Goal: Information Seeking & Learning: Learn about a topic

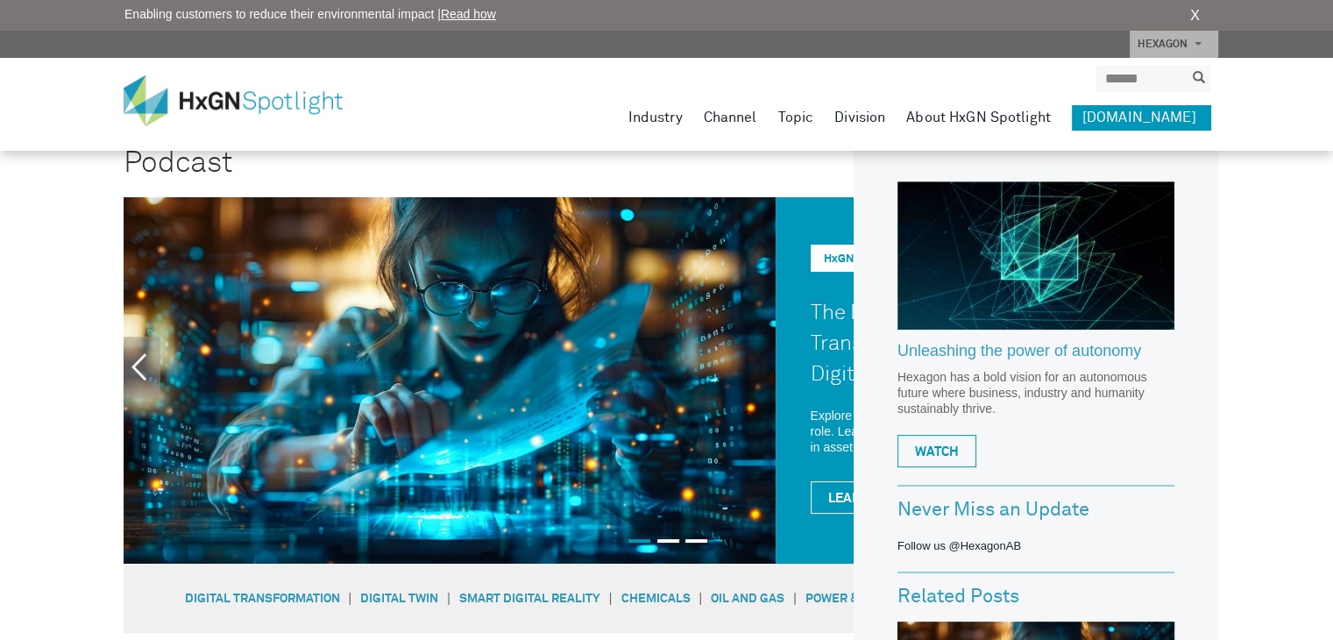
scroll to position [88, 0]
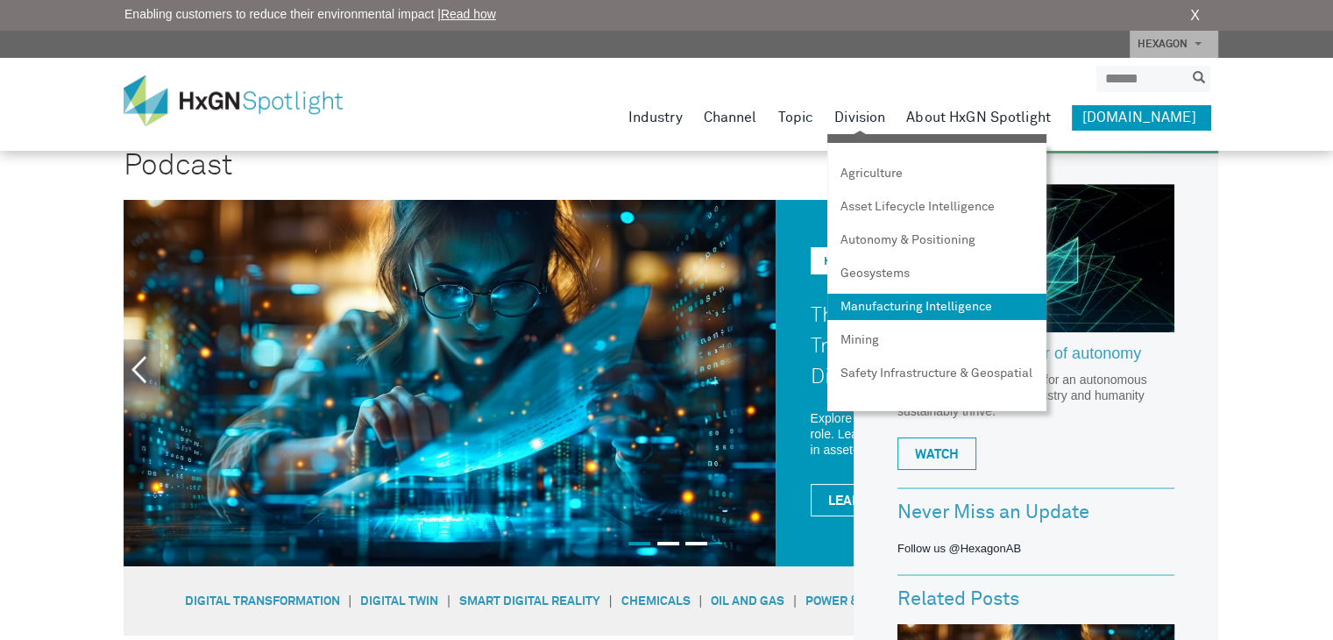
click at [929, 306] on link "Manufacturing Intelligence" at bounding box center [936, 307] width 219 height 26
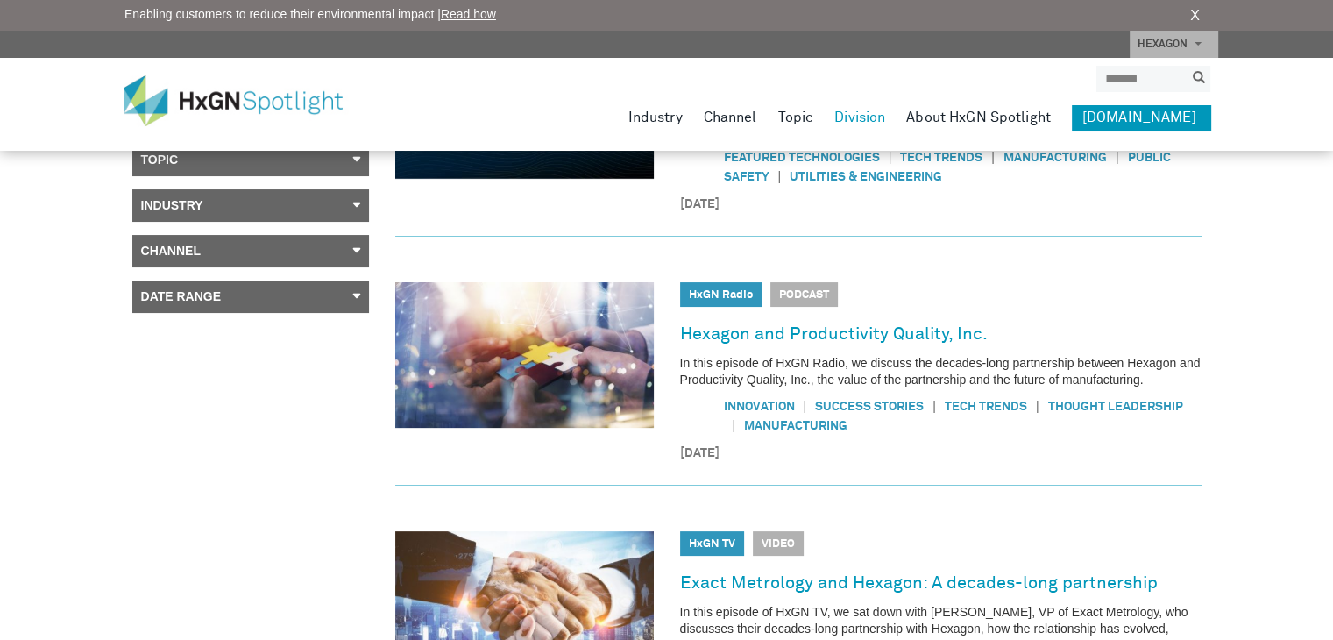
scroll to position [263, 0]
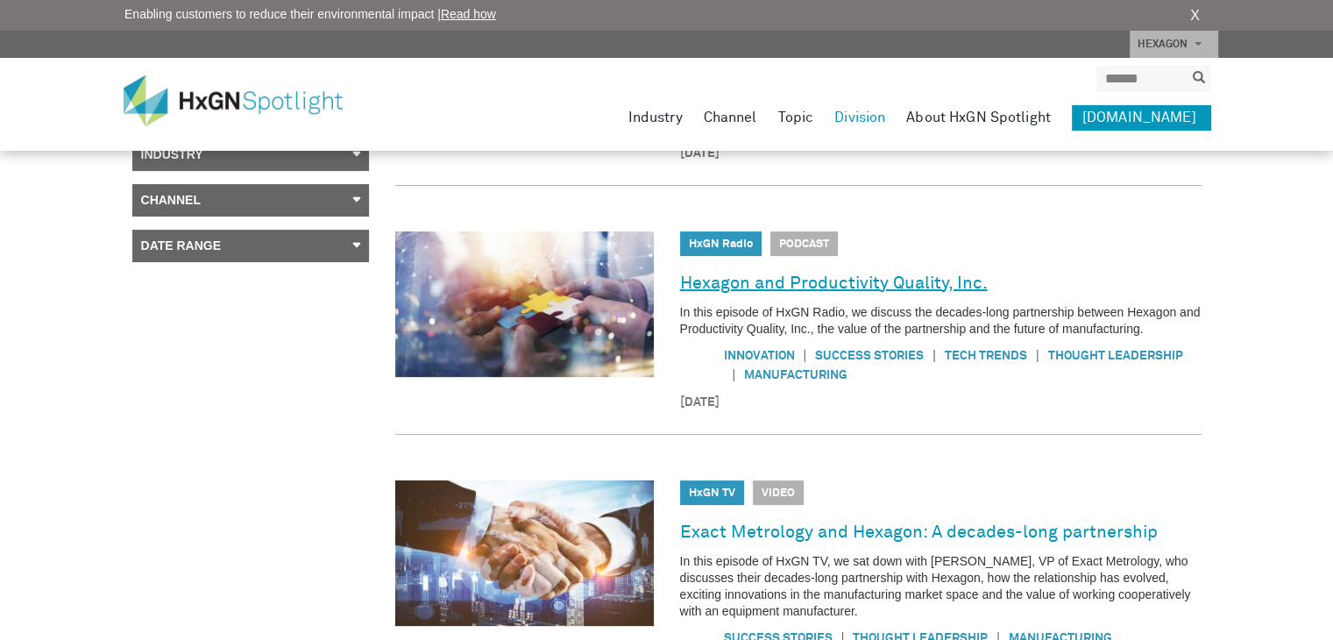
click at [875, 283] on link "Hexagon and Productivity Quality, Inc." at bounding box center [834, 283] width 308 height 28
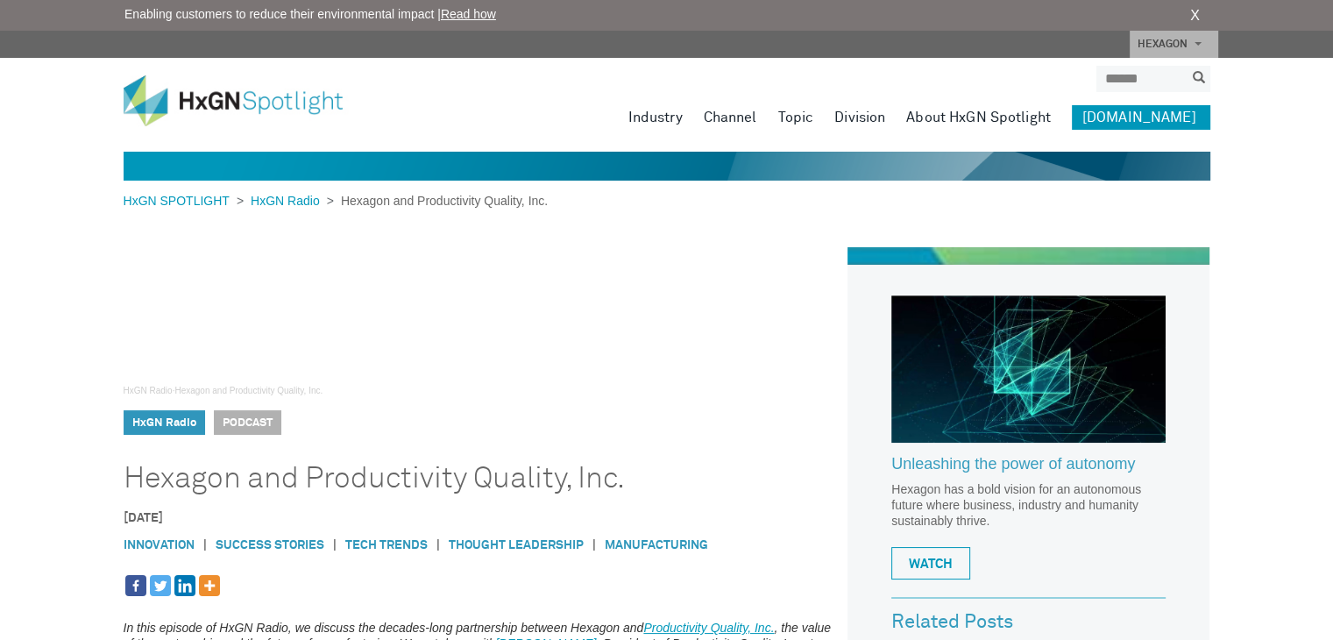
click at [729, 411] on div "HxGN Radio Podcast" at bounding box center [482, 429] width 716 height 38
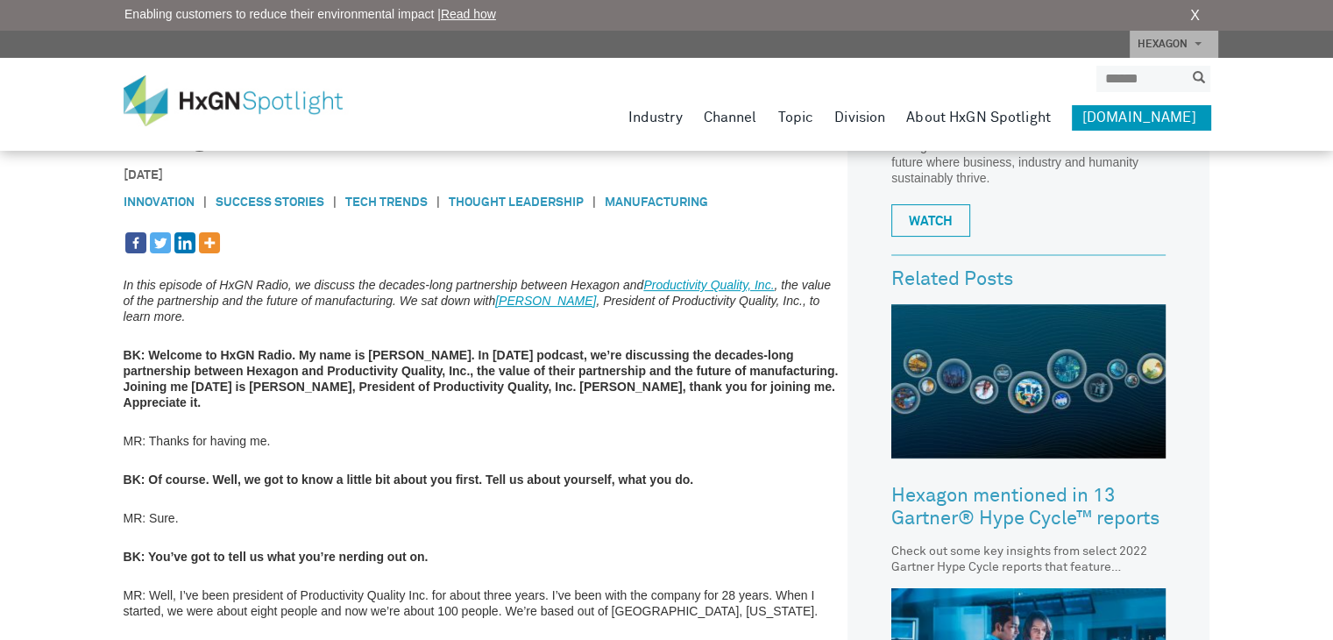
scroll to position [351, 0]
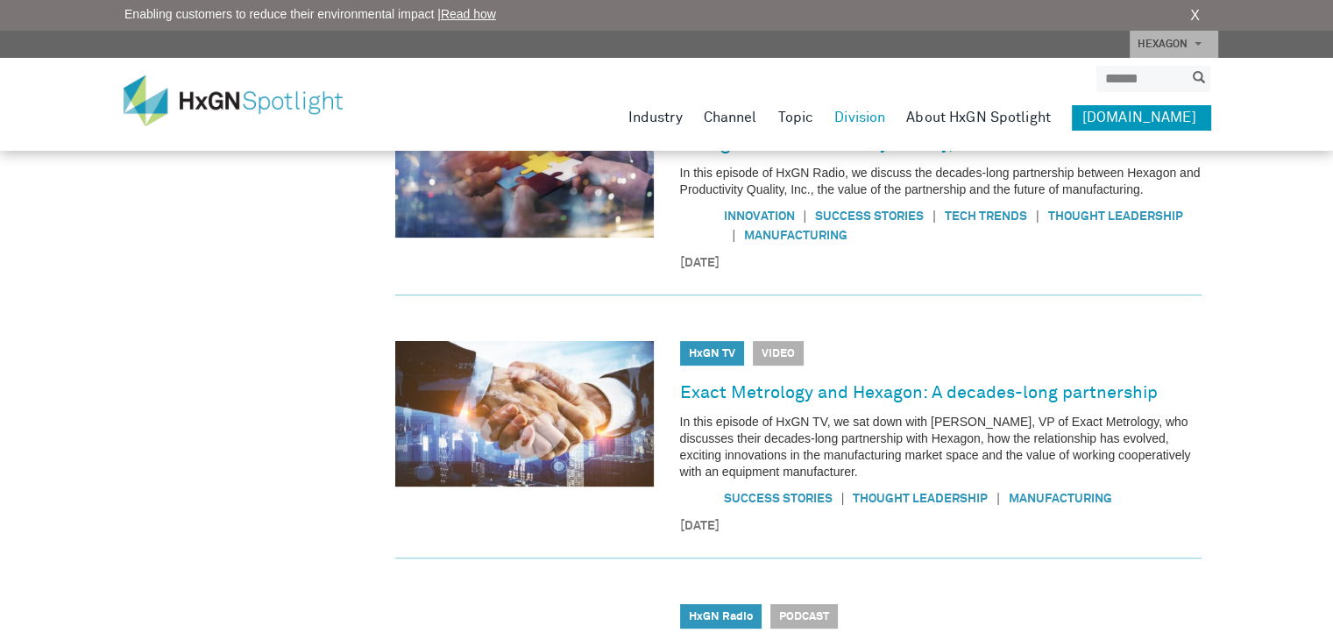
scroll to position [438, 0]
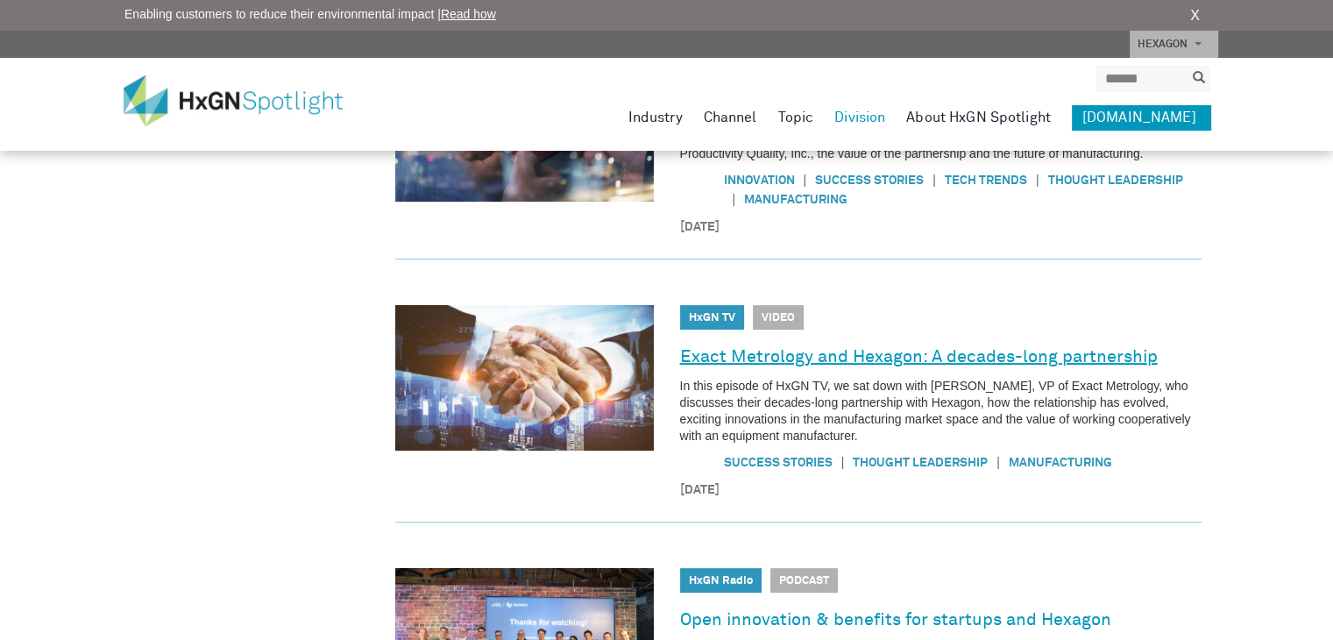
click at [912, 362] on link "Exact Metrology and Hexagon: A decades-long partnership" at bounding box center [919, 357] width 478 height 28
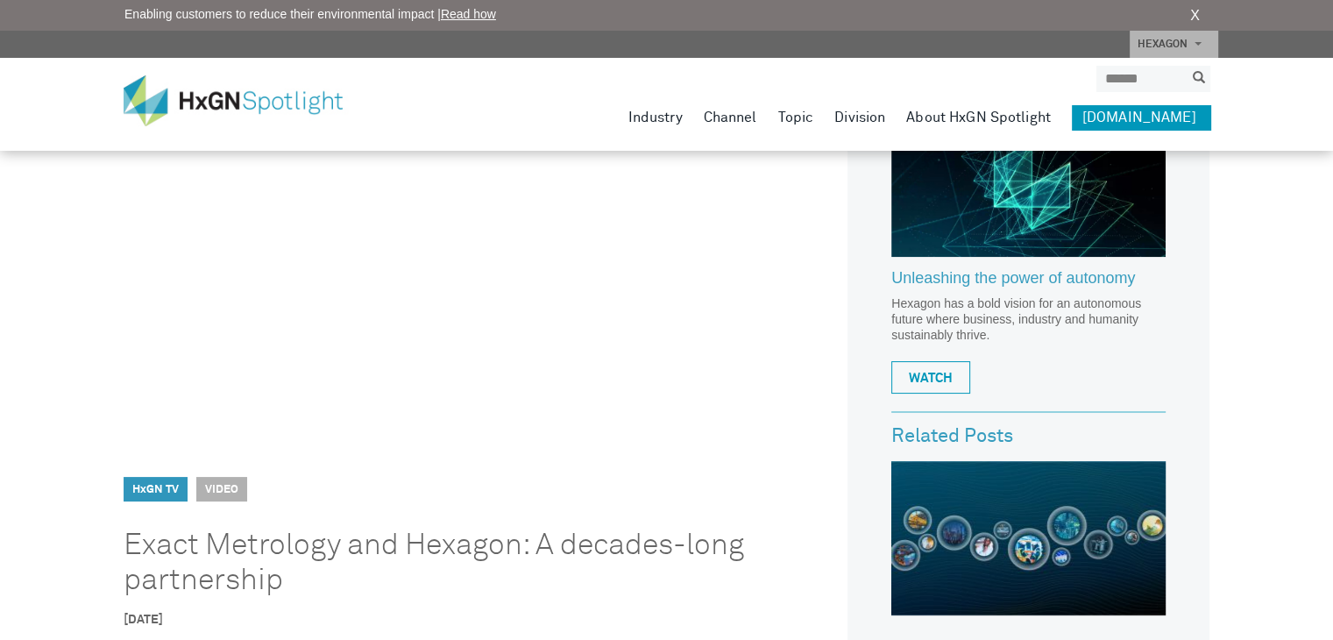
scroll to position [98, 0]
